Goal: Information Seeking & Learning: Learn about a topic

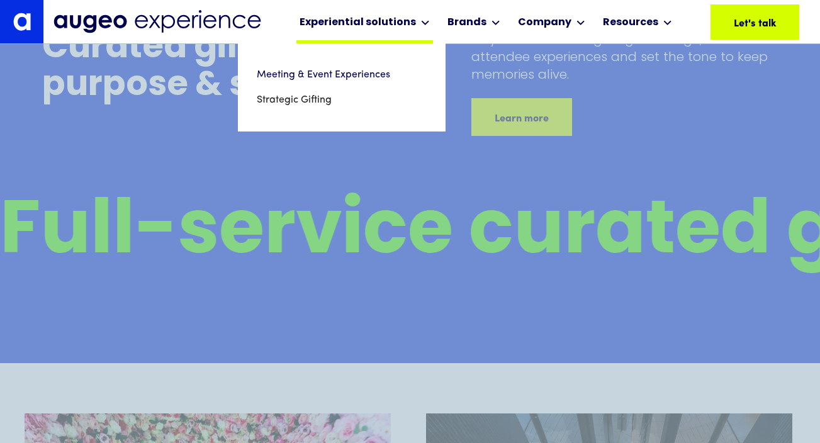
scroll to position [5584, 0]
click at [351, 80] on link "Meeting & Event Experiences" at bounding box center [342, 74] width 170 height 25
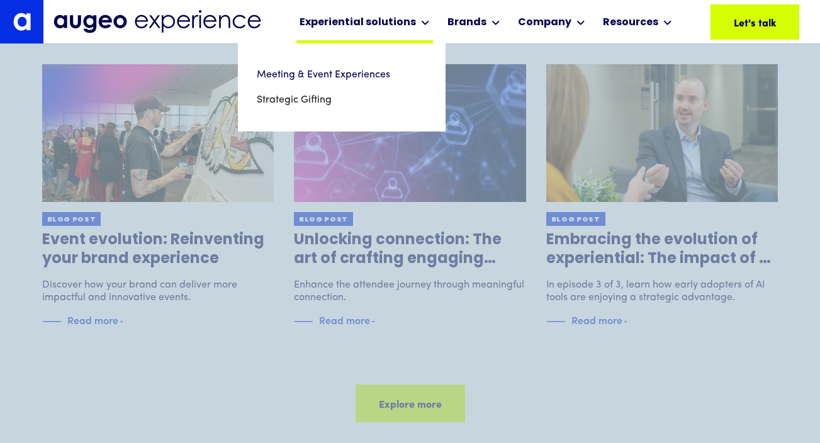
scroll to position [9707, 0]
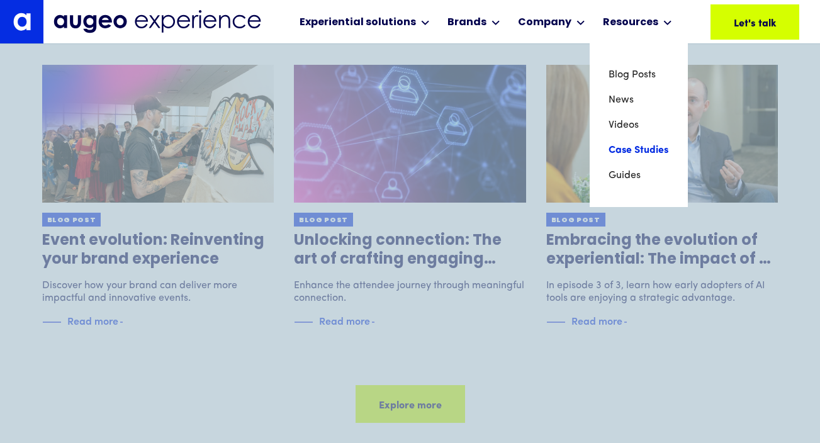
click at [618, 156] on link "Case Studies" at bounding box center [639, 150] width 60 height 25
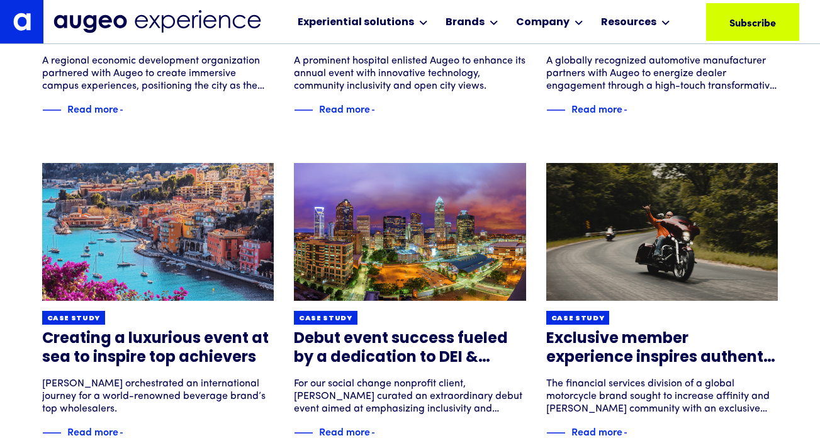
scroll to position [396, 0]
